Goal: Obtain resource: Download file/media

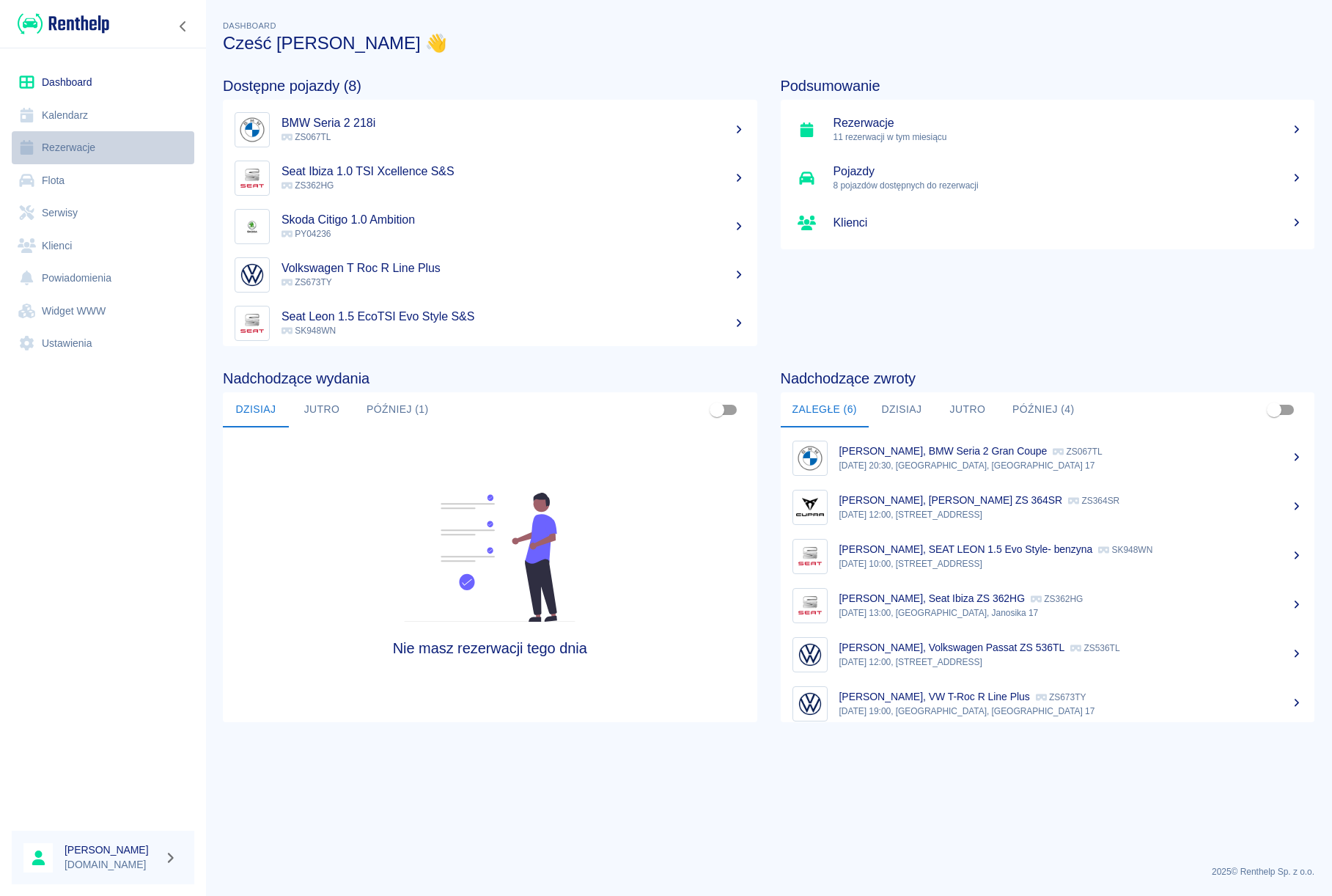
click at [82, 153] on link "Rezerwacje" at bounding box center [103, 147] width 182 height 33
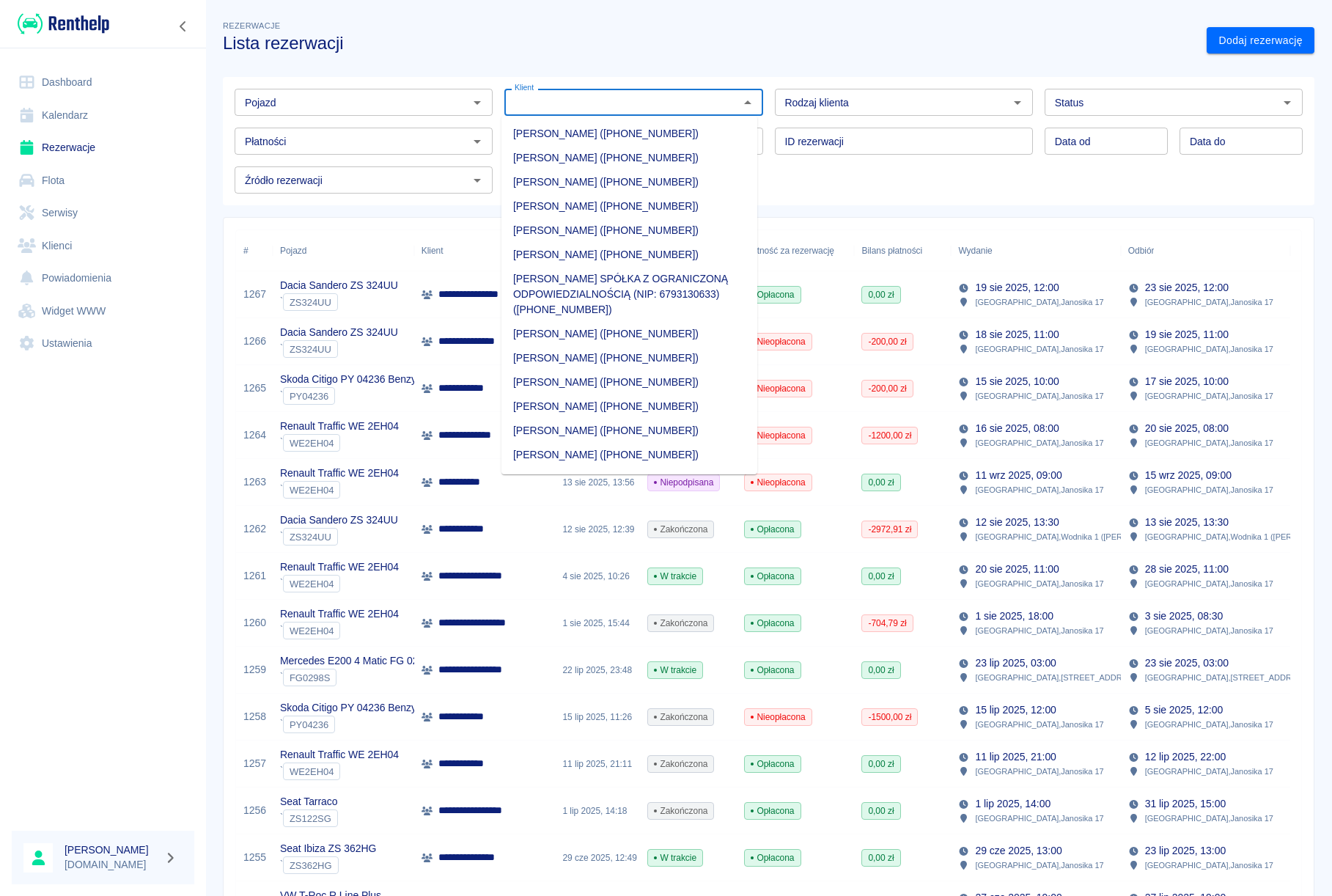
click at [593, 109] on input "Klient" at bounding box center [621, 103] width 225 height 18
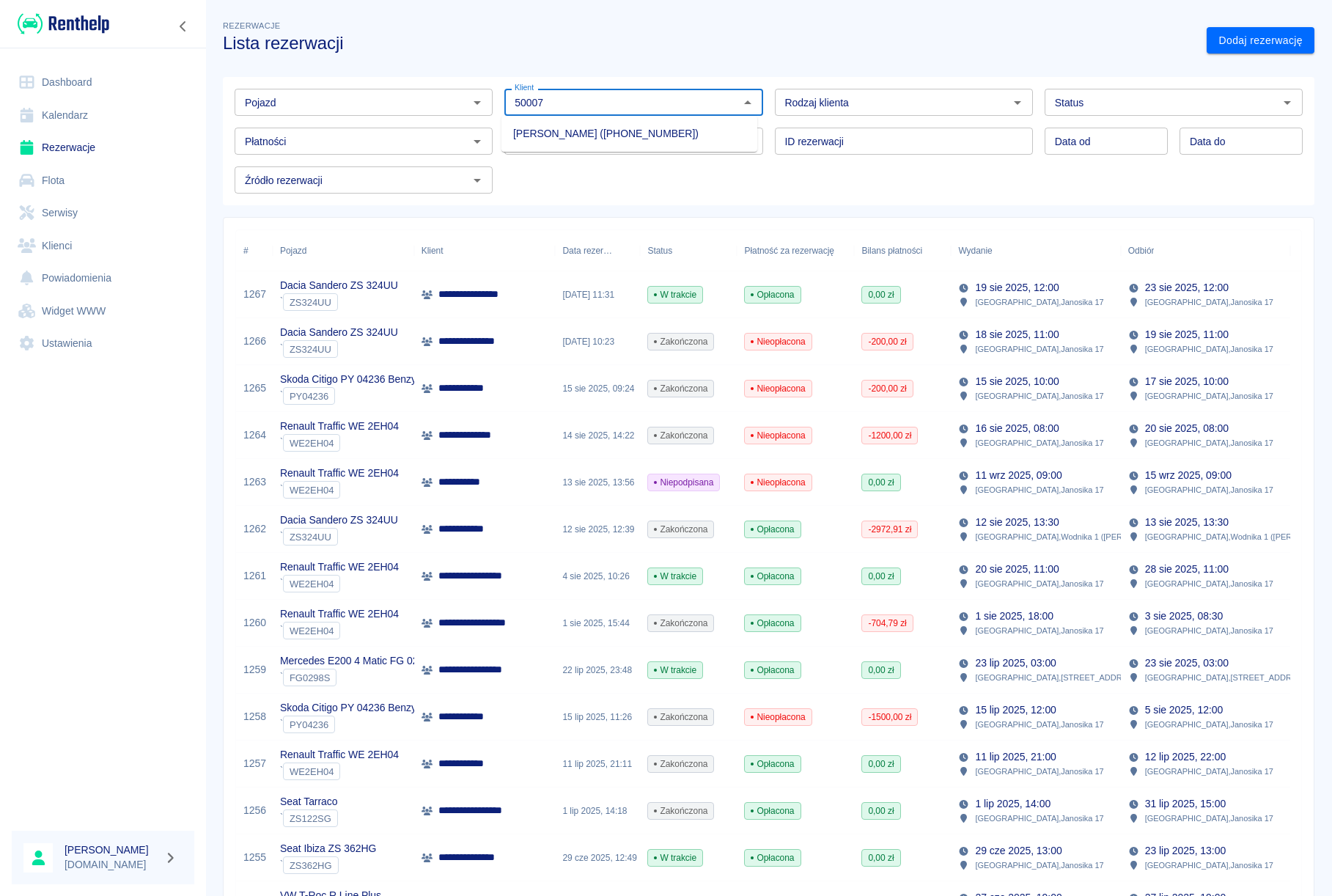
click at [587, 140] on li "[PERSON_NAME] ([PHONE_NUMBER])" at bounding box center [629, 134] width 256 height 24
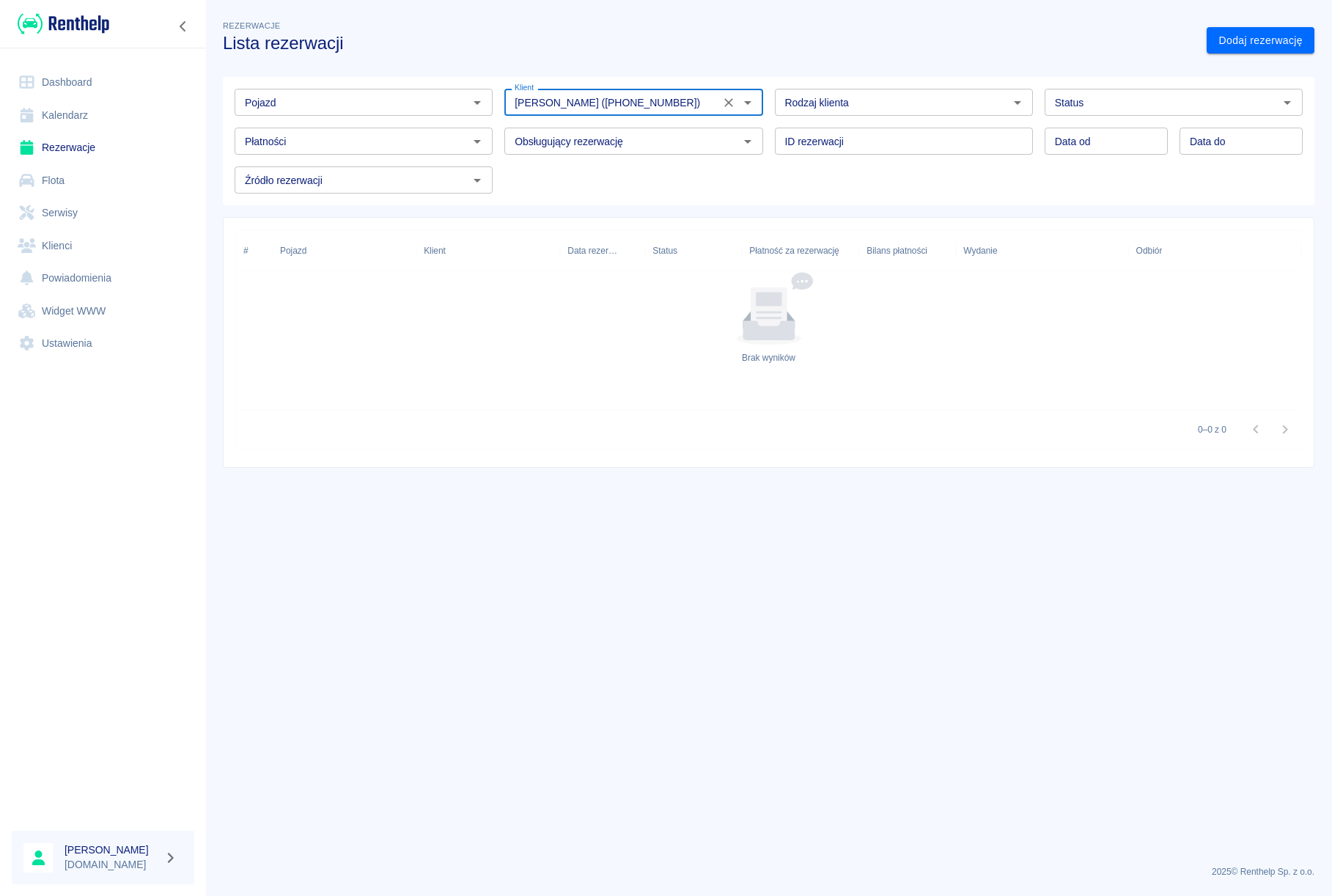
type input "[PERSON_NAME] ([PHONE_NUMBER])"
click at [54, 250] on link "Klienci" at bounding box center [103, 245] width 182 height 33
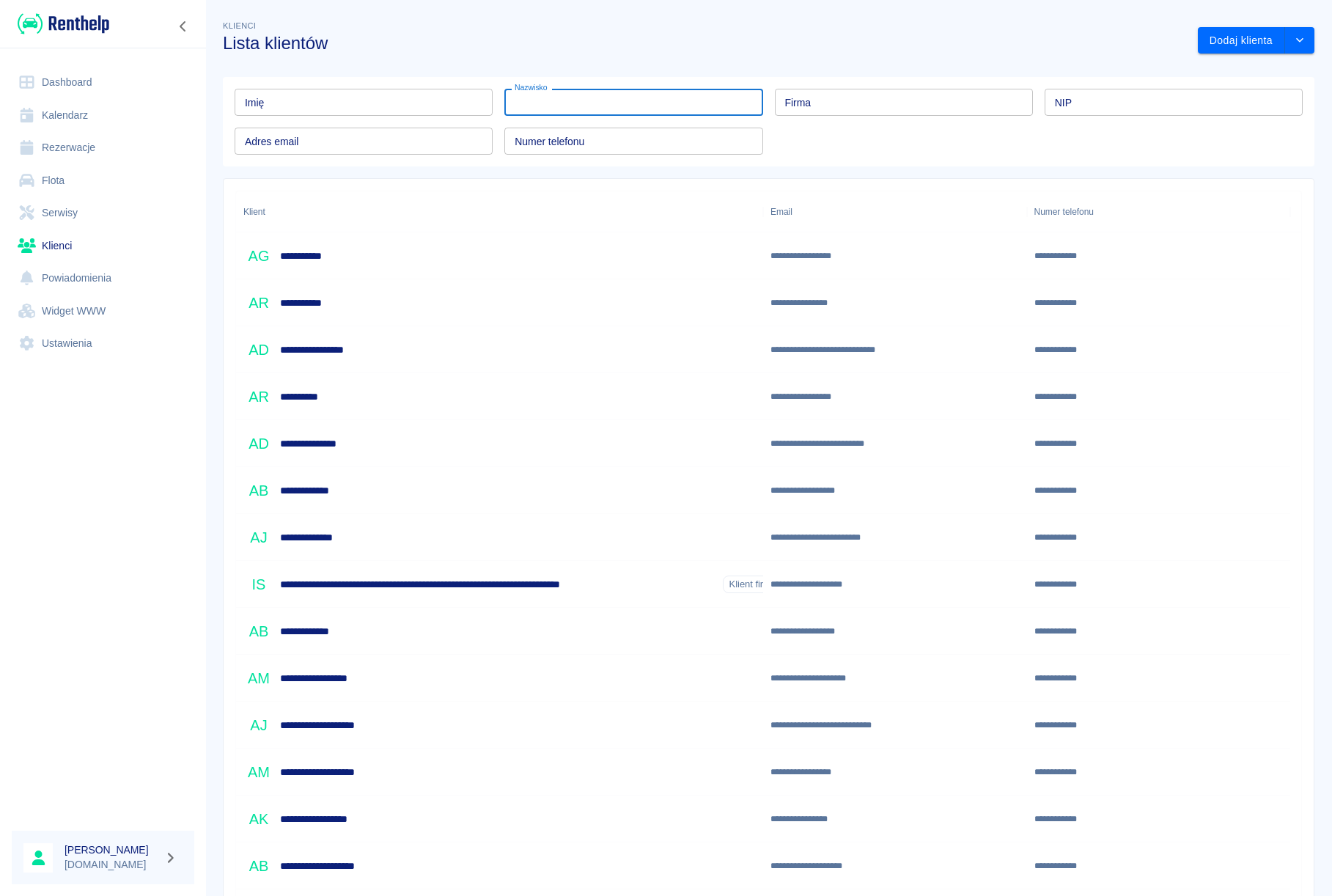
click at [586, 103] on input "Nazwisko" at bounding box center [633, 103] width 258 height 27
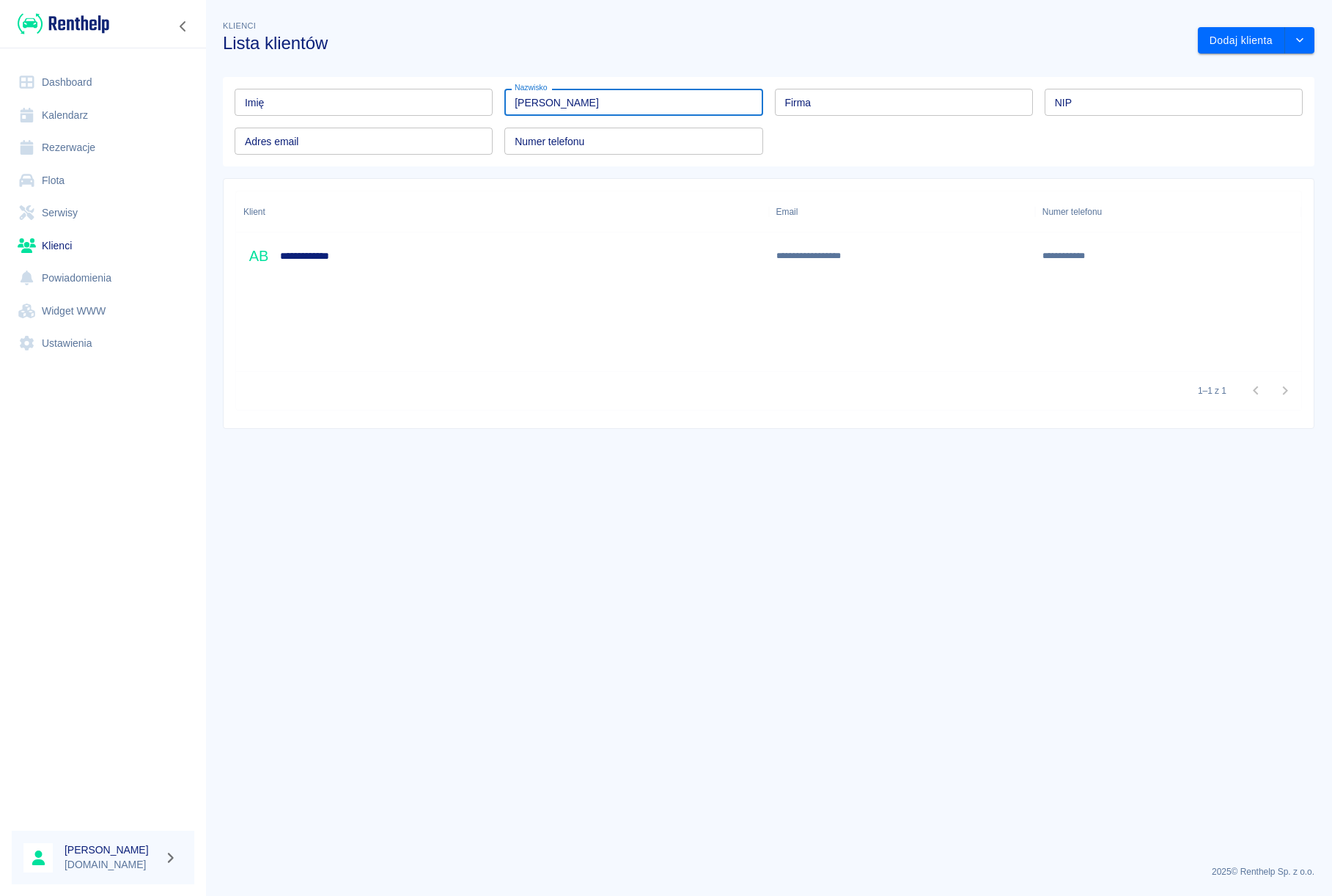
type input "[PERSON_NAME]"
click at [321, 265] on div "**********" at bounding box center [295, 256] width 103 height 31
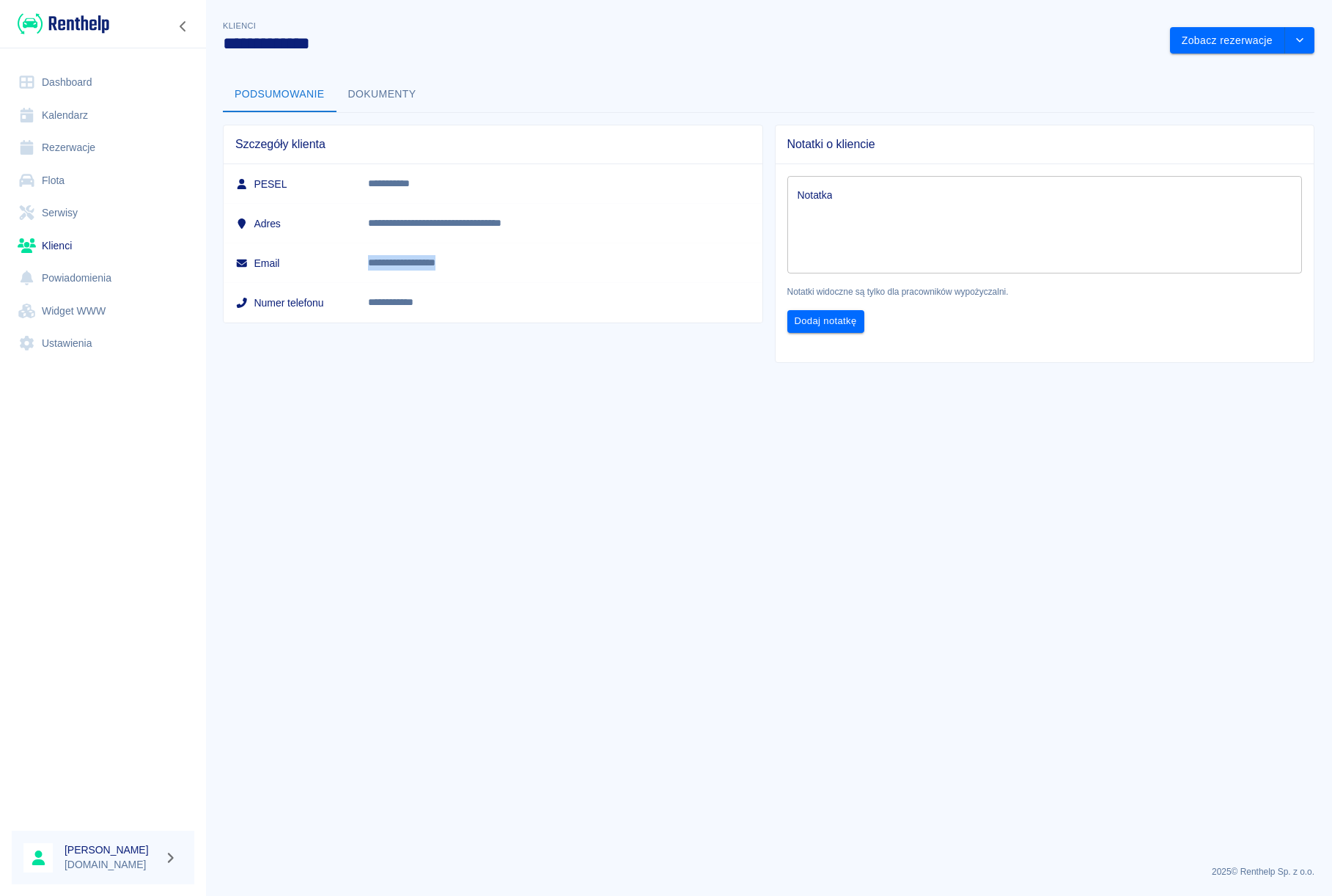
drag, startPoint x: 541, startPoint y: 262, endPoint x: 431, endPoint y: 264, distance: 110.0
click at [431, 264] on td "**********" at bounding box center [559, 263] width 406 height 39
copy p "**********"
click at [64, 150] on link "Rezerwacje" at bounding box center [103, 147] width 182 height 33
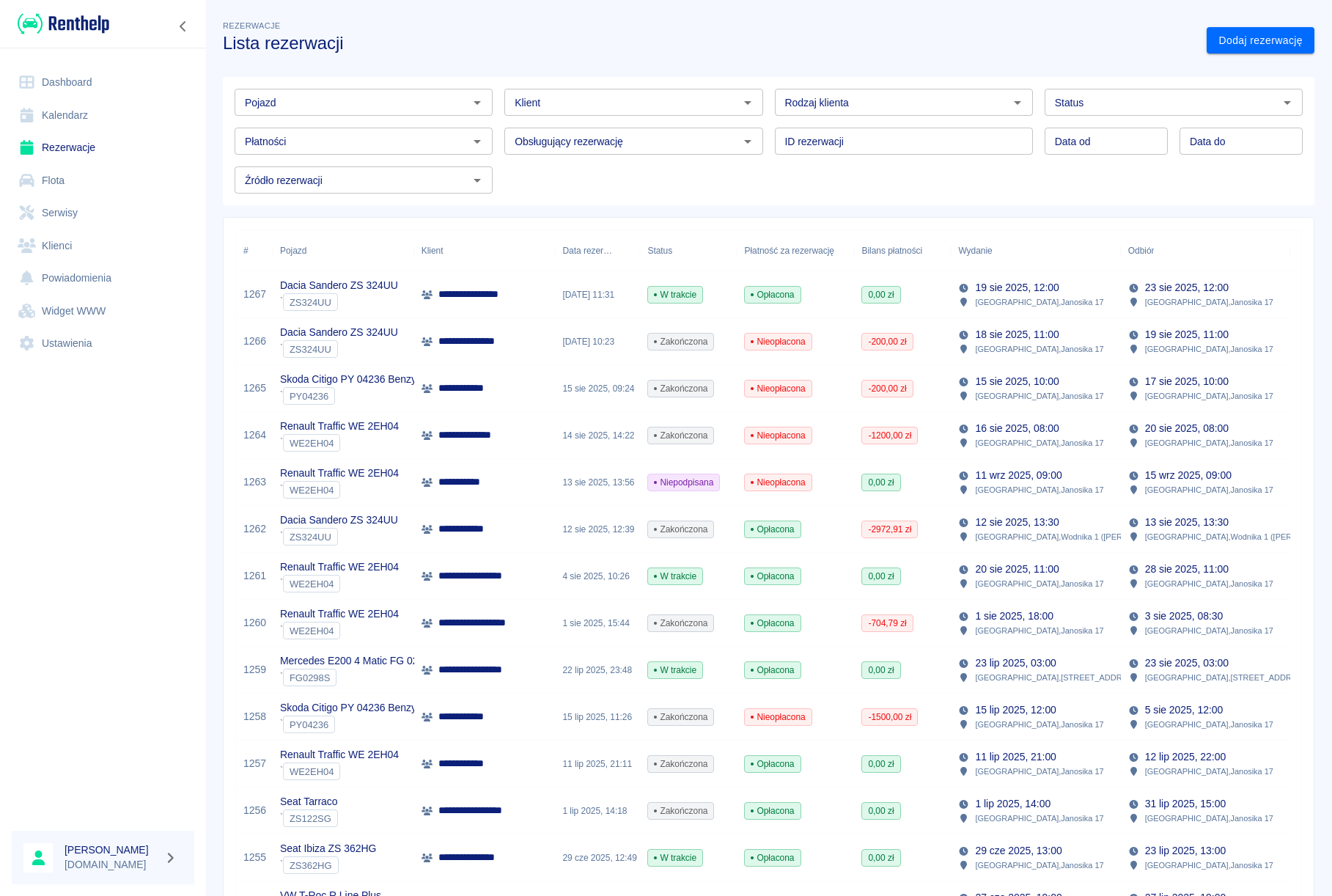
click at [469, 108] on icon "Otwórz" at bounding box center [477, 103] width 17 height 17
click at [433, 135] on li "Renault Traffic WE 2EH04 - WE2EH04" at bounding box center [362, 134] width 256 height 24
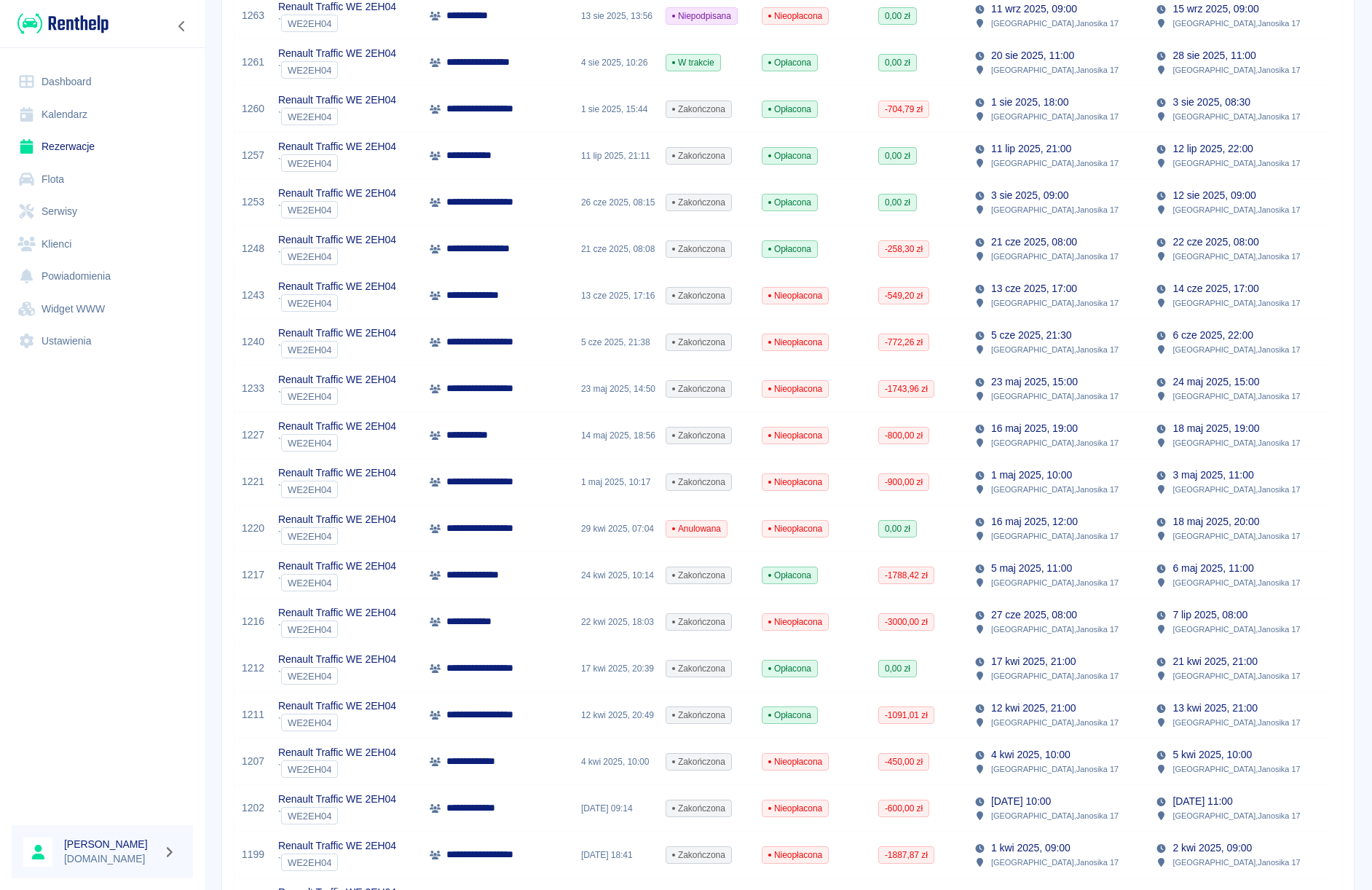
scroll to position [327, 0]
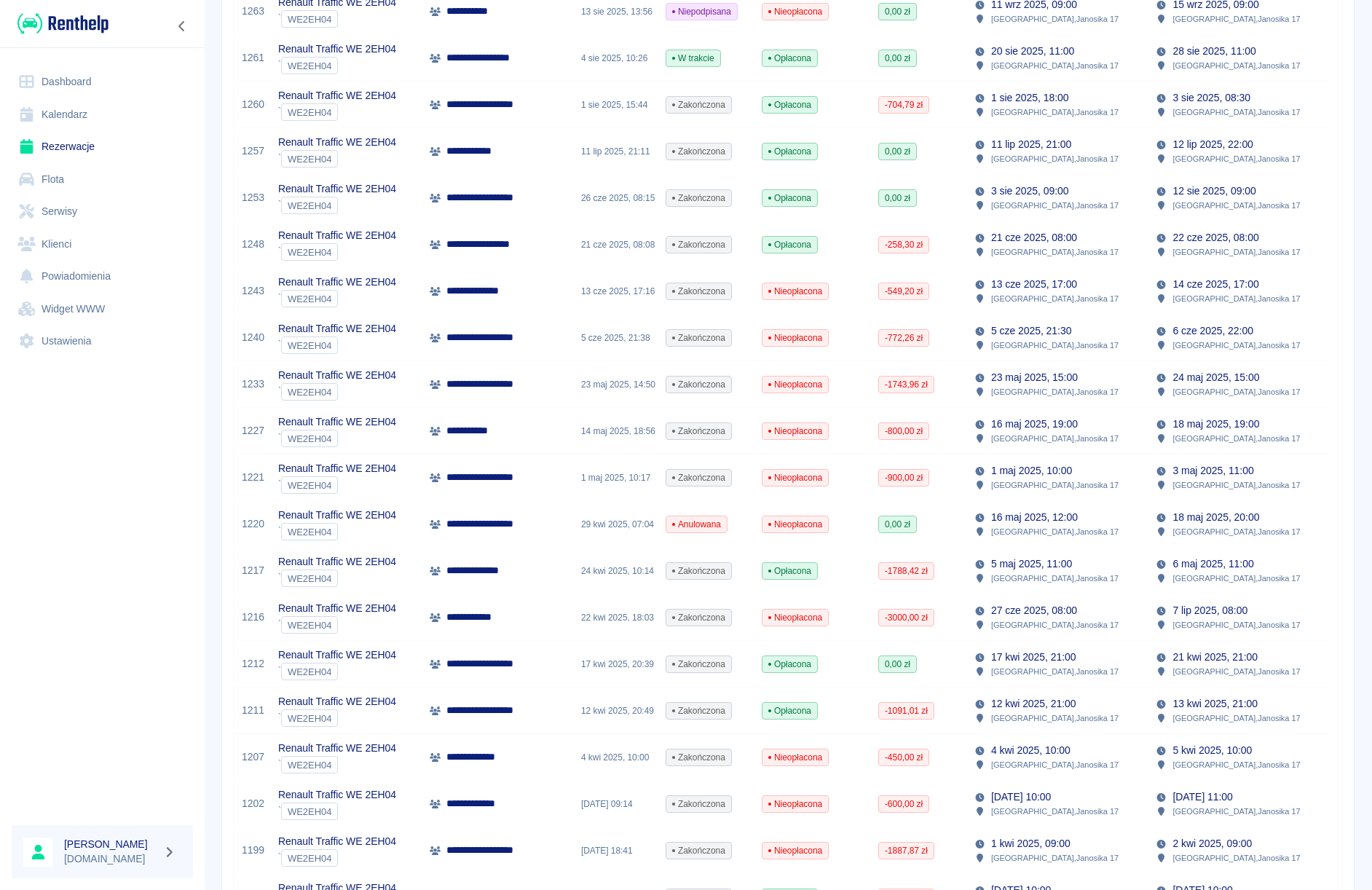
type input "Renault Traffic WE 2EH04 - WE2EH04"
click at [1030, 336] on p "5 cze 2025, 21:30" at bounding box center [1031, 331] width 80 height 15
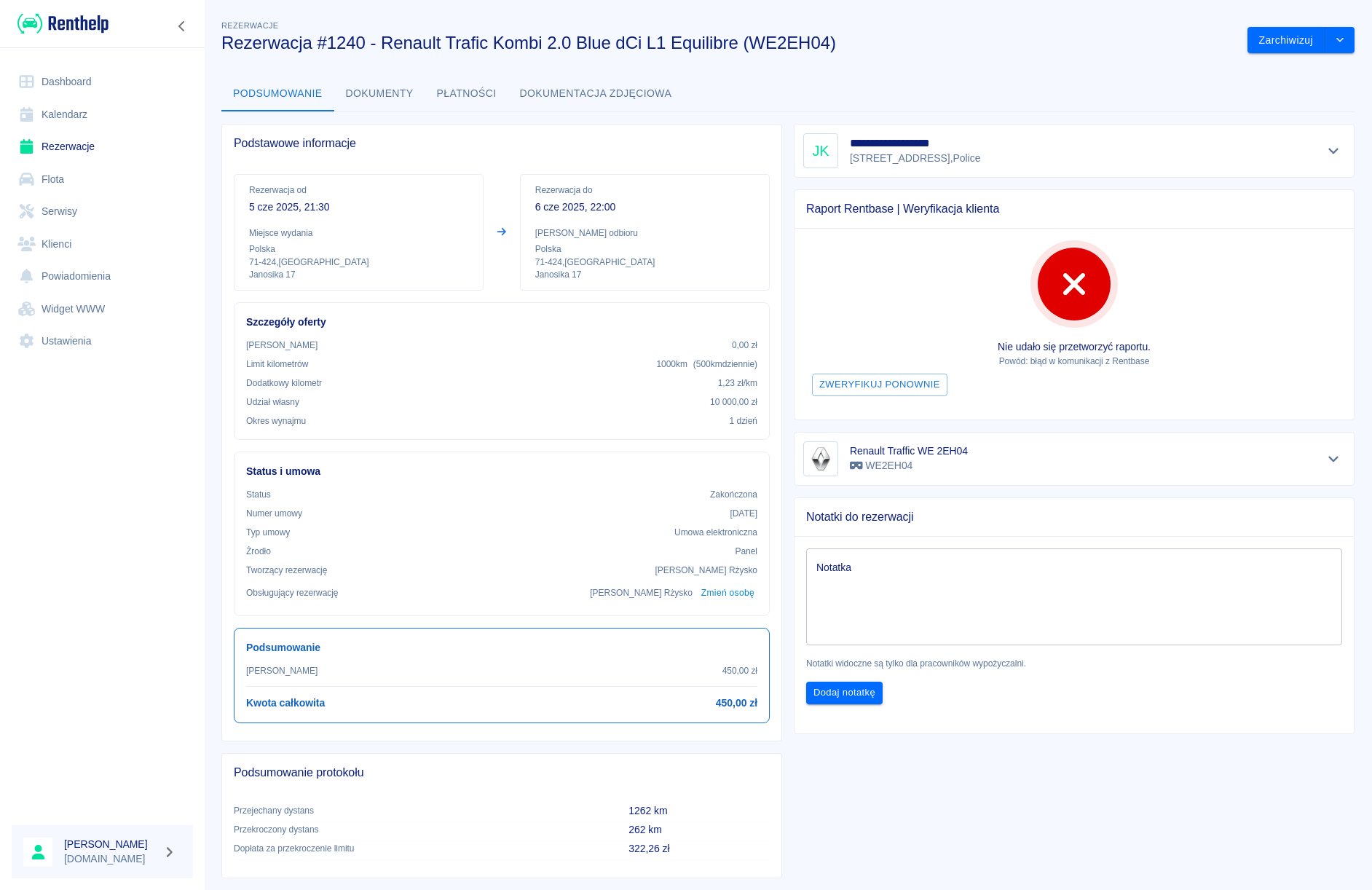
click at [383, 100] on button "Dokumenty" at bounding box center [379, 94] width 91 height 35
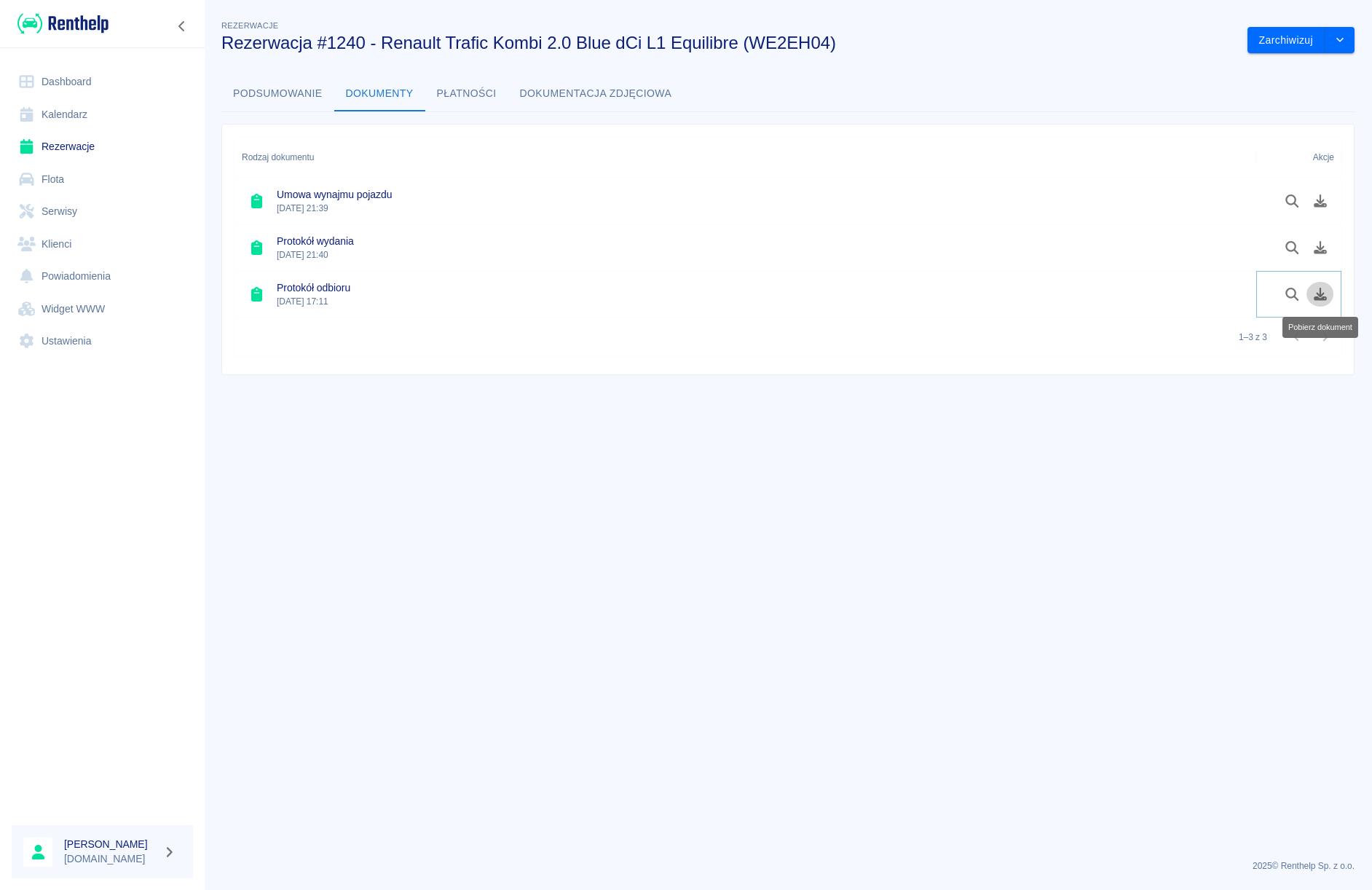
click at [1320, 297] on icon "Pobierz dokument" at bounding box center [1320, 293] width 13 height 13
click at [1315, 200] on icon "Pobierz dokument" at bounding box center [1321, 201] width 17 height 13
click at [58, 139] on link "Rezerwacje" at bounding box center [102, 146] width 181 height 32
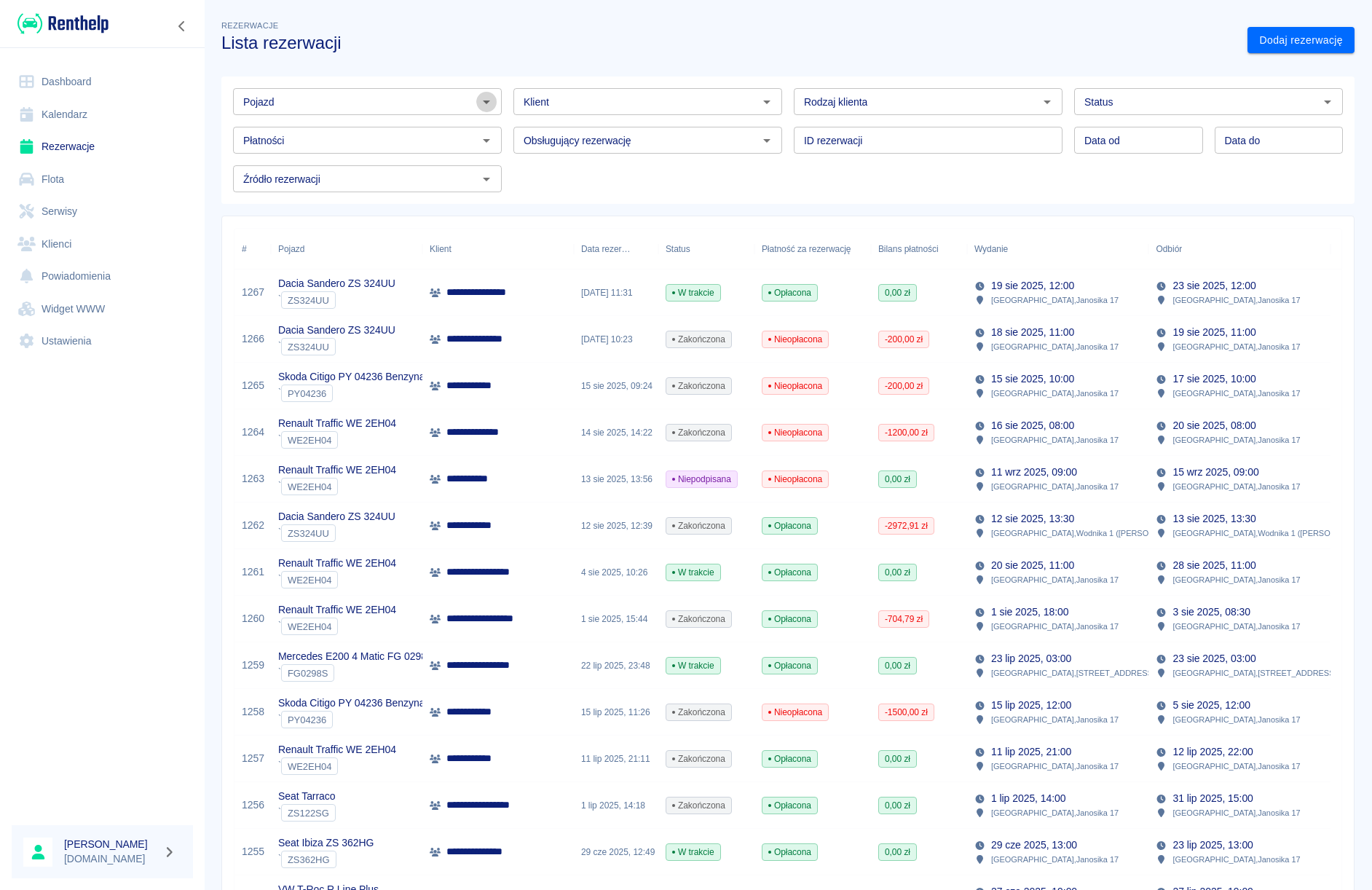
click at [480, 106] on icon "Otwórz" at bounding box center [486, 102] width 17 height 17
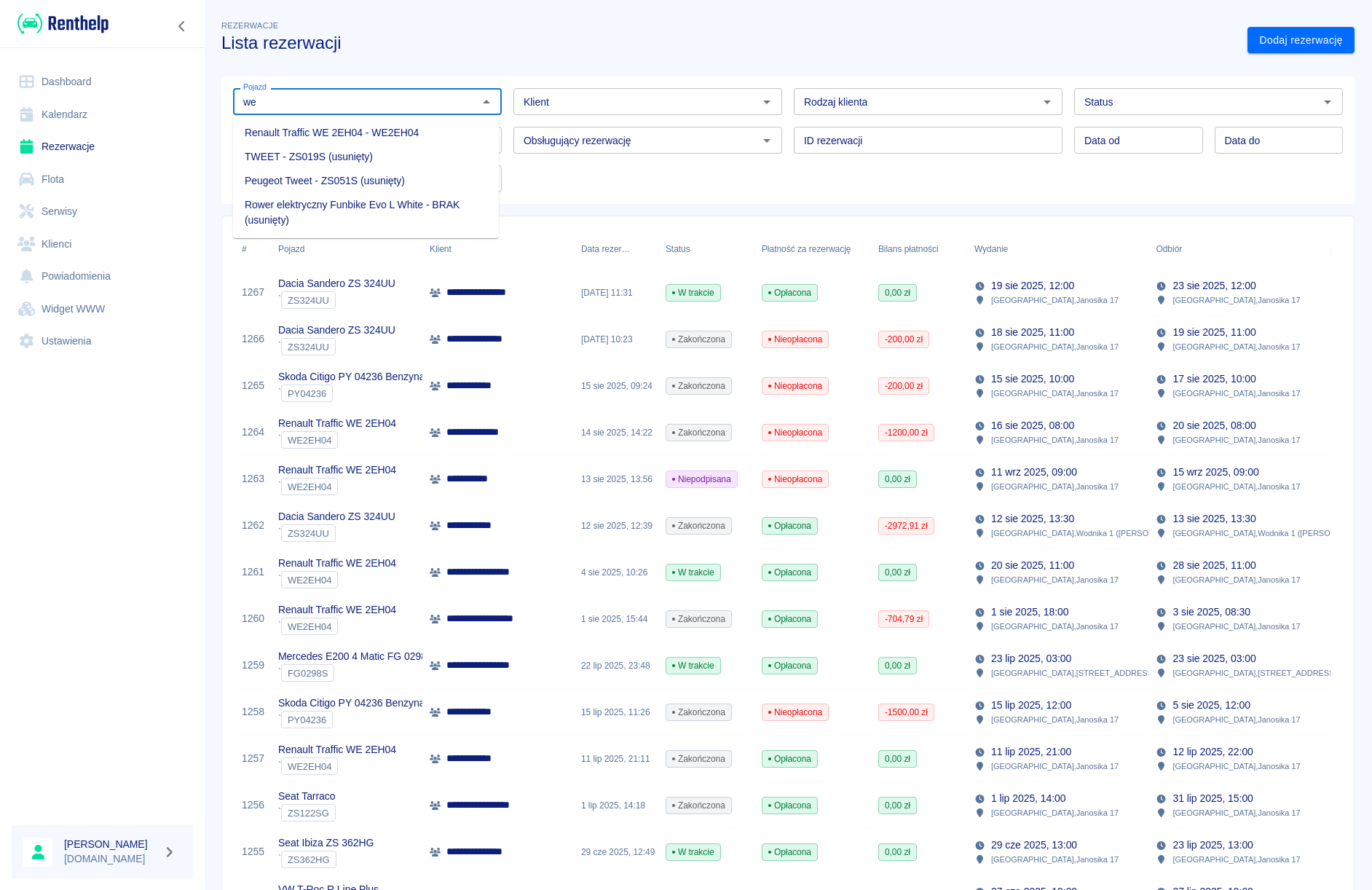
click at [419, 137] on li "Renault Traffic WE 2EH04 - WE2EH04" at bounding box center [366, 133] width 265 height 24
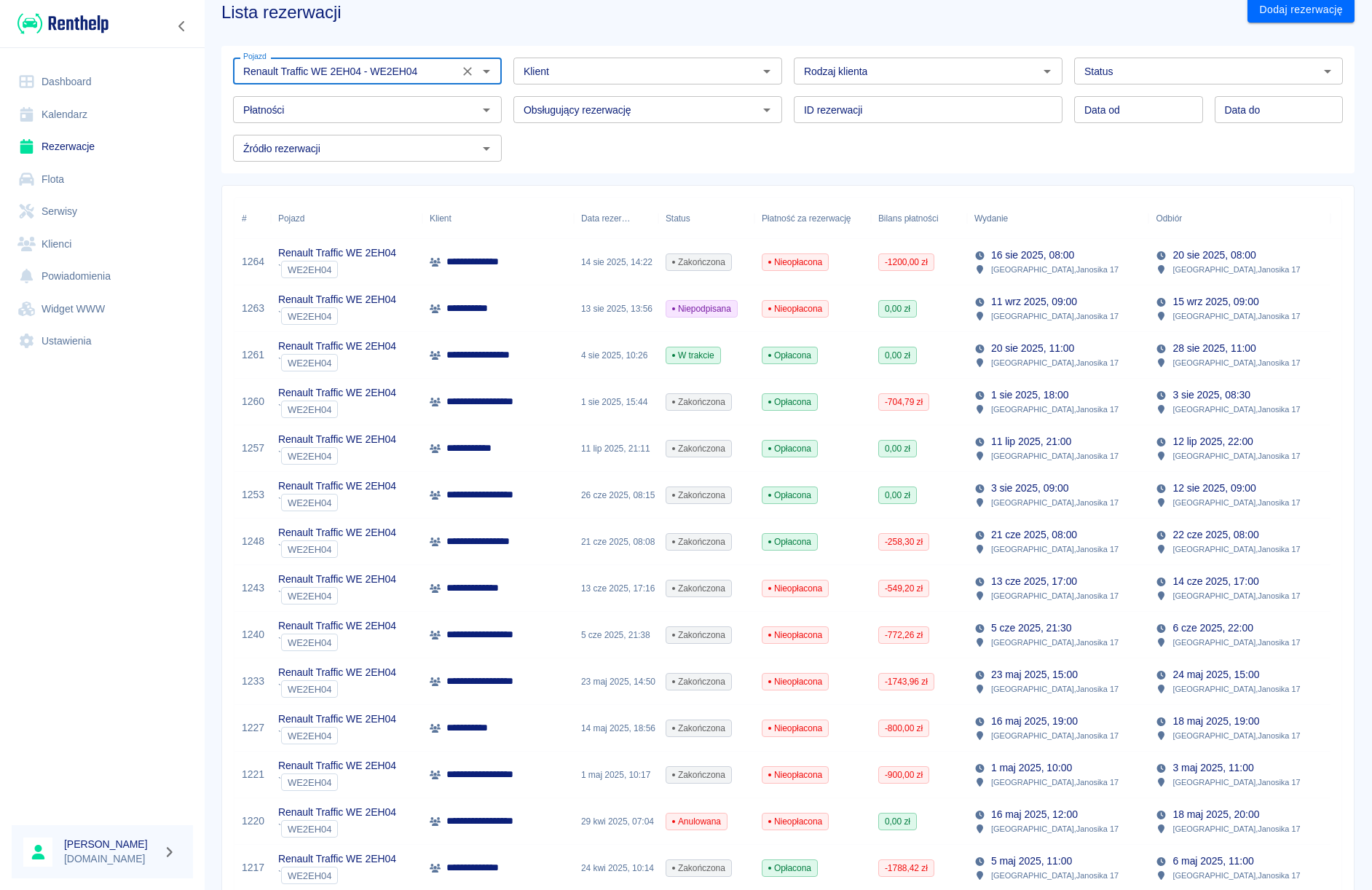
scroll to position [39, 0]
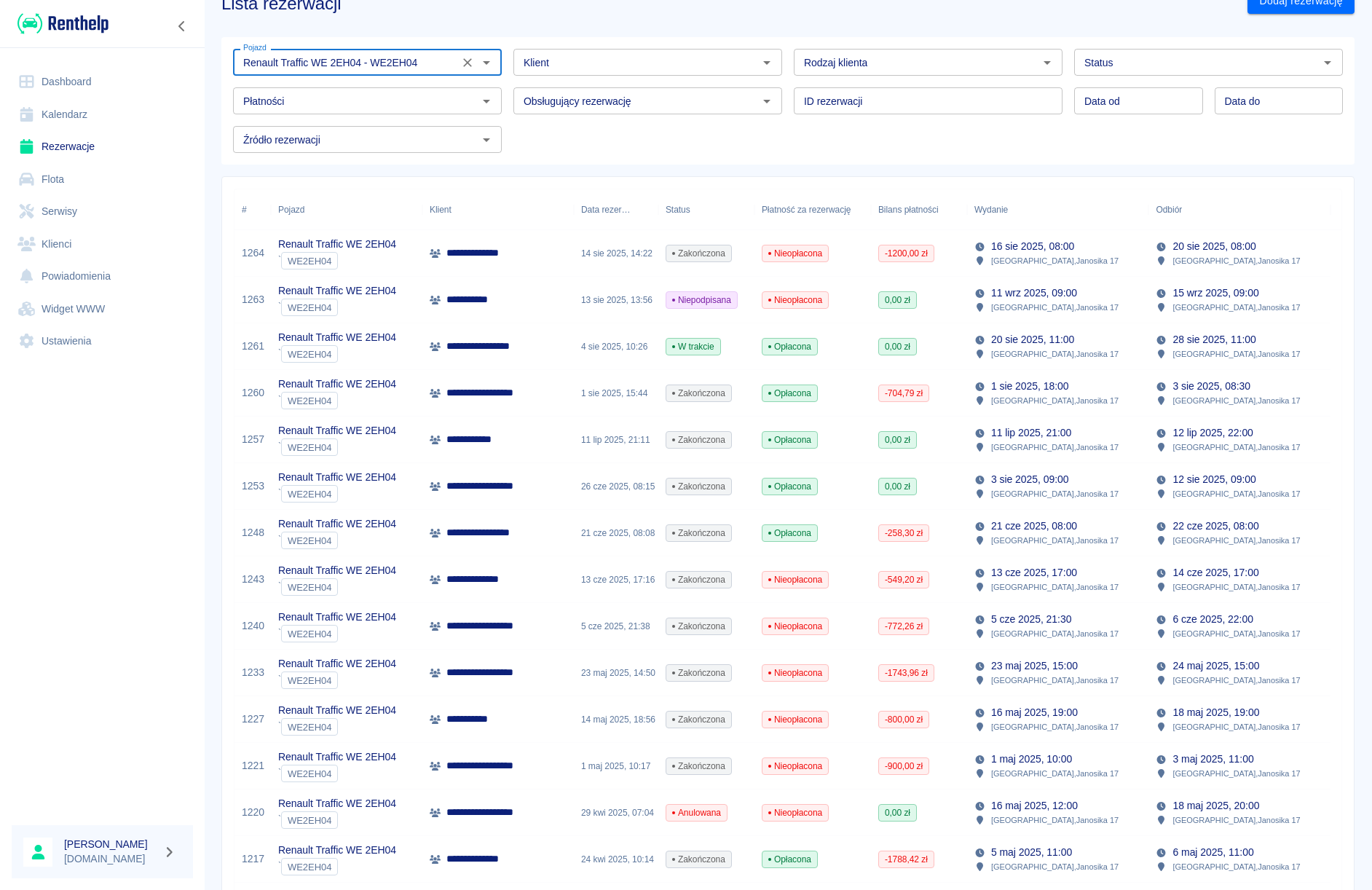
type input "Renault Traffic WE 2EH04 - WE2EH04"
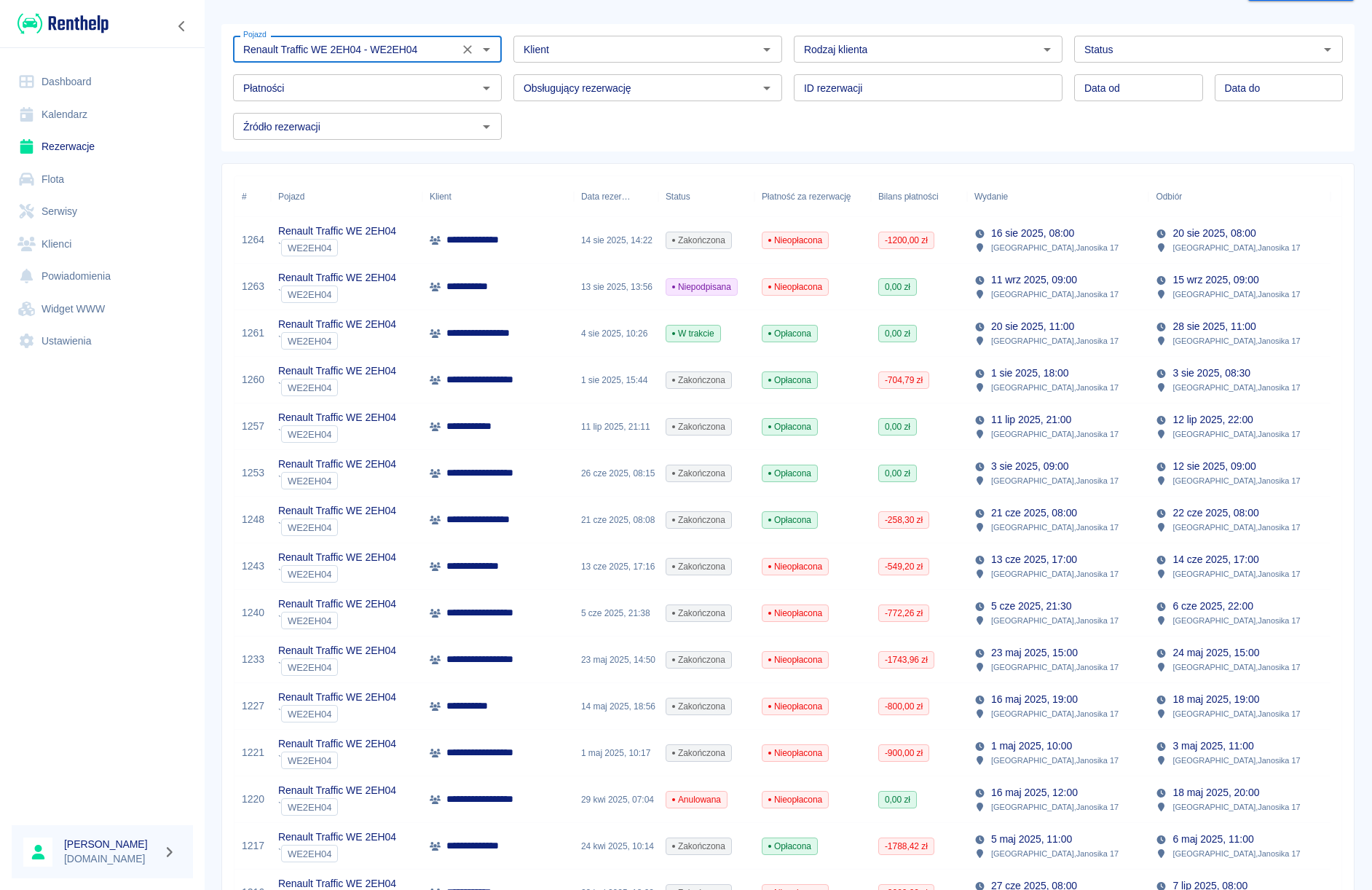
click at [86, 69] on link "Dashboard" at bounding box center [102, 81] width 181 height 32
